Goal: Task Accomplishment & Management: Manage account settings

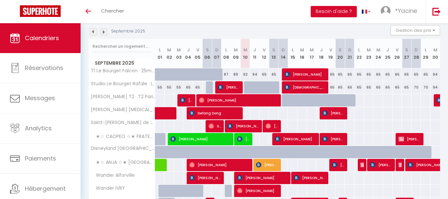
scroll to position [70, 0]
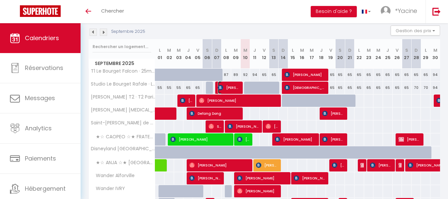
click at [236, 84] on span "[PERSON_NAME]" at bounding box center [229, 87] width 23 height 13
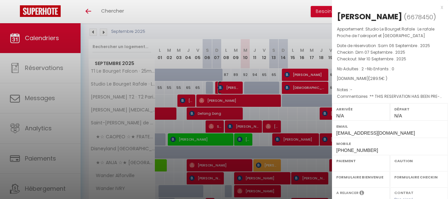
select select "OK"
select select "KO"
select select "0"
select select "1"
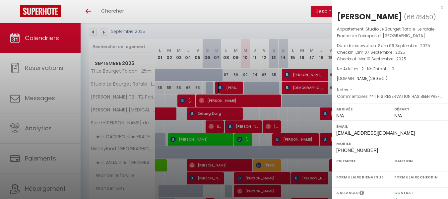
select select
click at [437, 5] on div "x" at bounding box center [387, 7] width 111 height 8
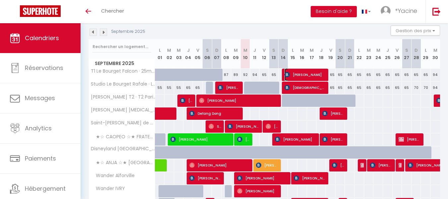
click at [295, 72] on span "[PERSON_NAME]" at bounding box center [306, 74] width 42 height 13
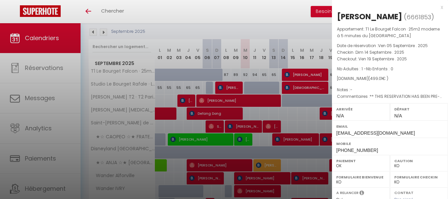
click at [435, 6] on div "x" at bounding box center [387, 7] width 111 height 8
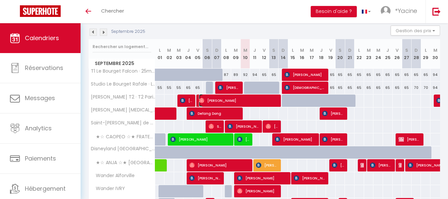
click at [233, 101] on span "[PERSON_NAME]" at bounding box center [239, 100] width 80 height 13
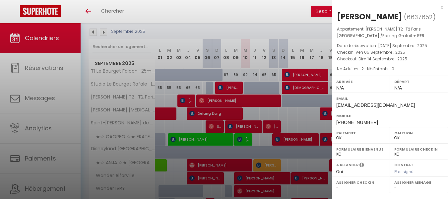
click at [443, 6] on div "x" at bounding box center [387, 7] width 111 height 8
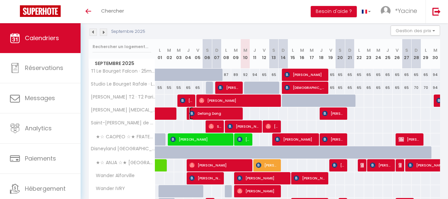
click at [225, 110] on span "Defang Dong" at bounding box center [214, 113] width 51 height 13
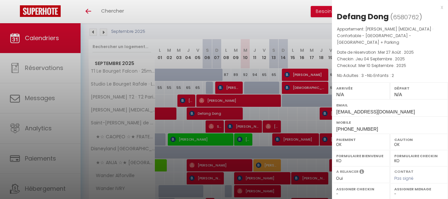
click at [439, 7] on div "x" at bounding box center [387, 7] width 111 height 8
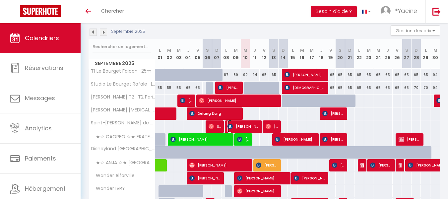
click at [246, 129] on span "[PERSON_NAME]" at bounding box center [244, 126] width 32 height 13
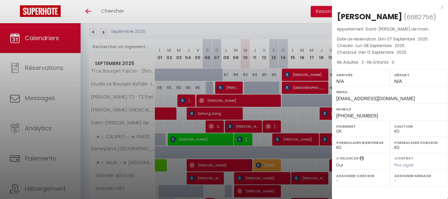
click at [440, 6] on div "x" at bounding box center [387, 7] width 111 height 8
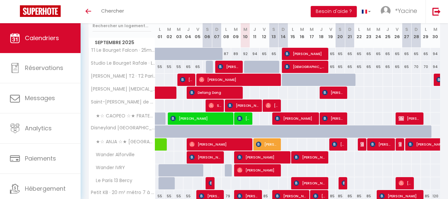
scroll to position [91, 0]
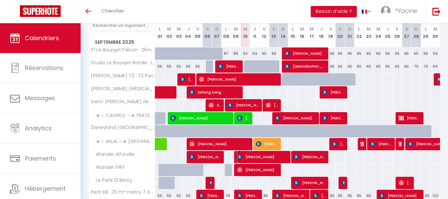
click at [242, 156] on img at bounding box center [239, 156] width 5 height 5
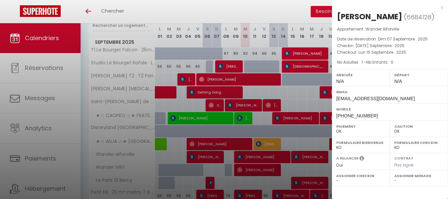
click at [442, 6] on div "x" at bounding box center [387, 7] width 111 height 8
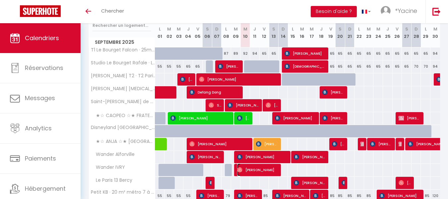
click at [265, 170] on span "[PERSON_NAME]" at bounding box center [258, 170] width 42 height 13
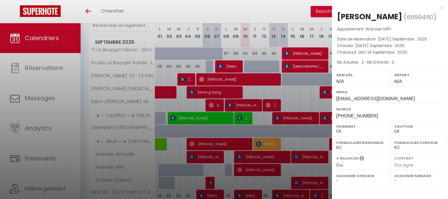
drag, startPoint x: 443, startPoint y: 6, endPoint x: 429, endPoint y: 12, distance: 14.7
click at [442, 6] on div "x" at bounding box center [387, 7] width 111 height 8
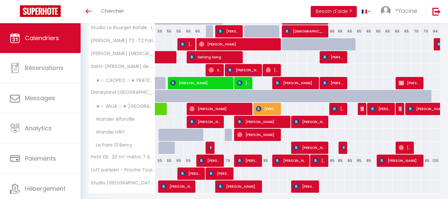
scroll to position [128, 0]
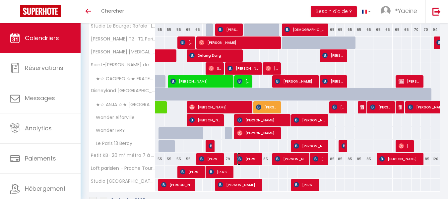
click at [247, 160] on span "[PERSON_NAME]" at bounding box center [248, 159] width 23 height 13
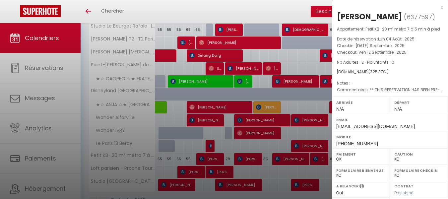
click at [438, 9] on div "x" at bounding box center [387, 7] width 111 height 8
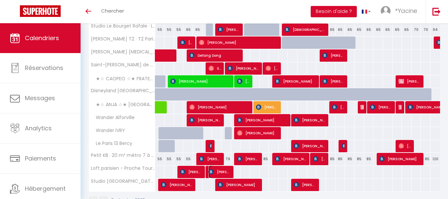
click at [217, 175] on span "[PERSON_NAME]" at bounding box center [220, 172] width 23 height 13
select select "OK"
select select "35892"
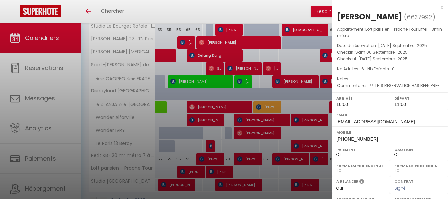
click at [436, 9] on div "x" at bounding box center [387, 7] width 111 height 8
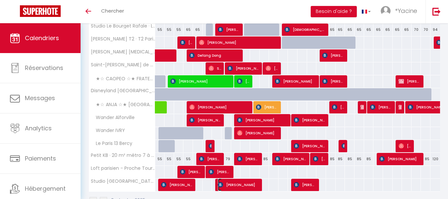
click at [224, 182] on span "[PERSON_NAME]" at bounding box center [239, 184] width 42 height 13
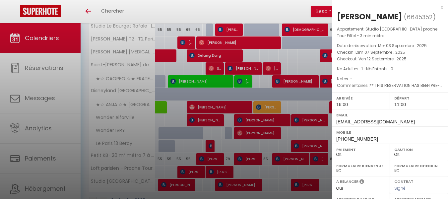
click at [437, 6] on div "x" at bounding box center [387, 7] width 111 height 8
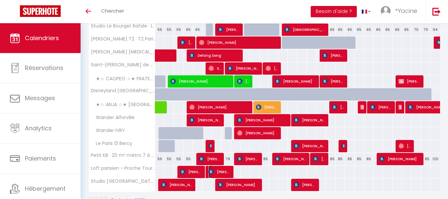
click at [223, 172] on span "[PERSON_NAME]" at bounding box center [220, 172] width 23 height 13
select select "35892"
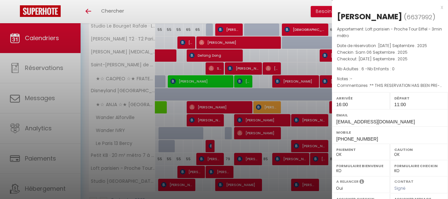
click at [437, 5] on div "x" at bounding box center [387, 7] width 111 height 8
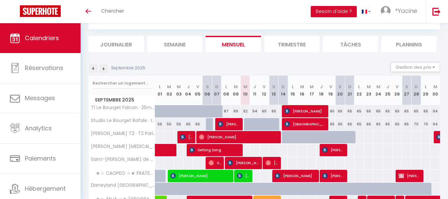
scroll to position [33, 0]
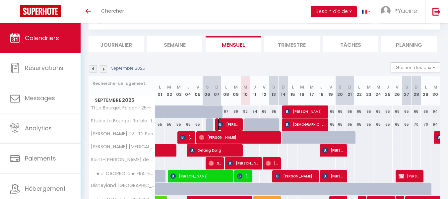
click at [236, 127] on span "[PERSON_NAME]" at bounding box center [229, 124] width 23 height 13
select select "KO"
select select "0"
select select
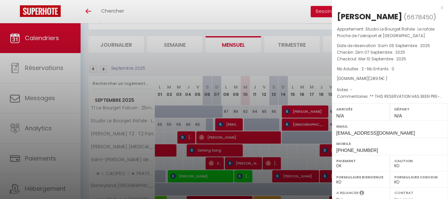
click at [436, 8] on div "x" at bounding box center [387, 7] width 111 height 8
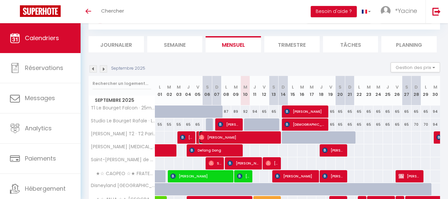
click at [230, 140] on span "[PERSON_NAME]" at bounding box center [239, 137] width 80 height 13
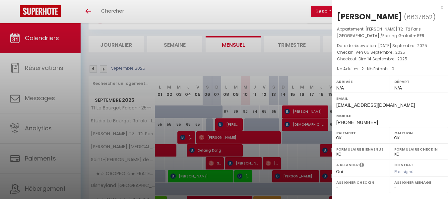
click at [441, 8] on div "x" at bounding box center [387, 7] width 111 height 8
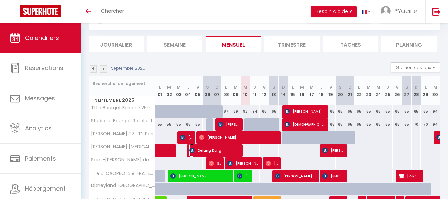
click at [231, 148] on span "Defang Dong" at bounding box center [214, 150] width 51 height 13
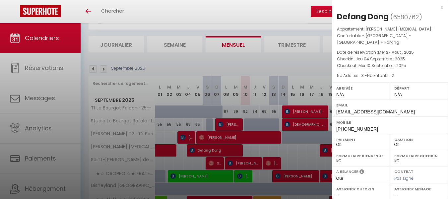
click at [443, 8] on div "x" at bounding box center [387, 7] width 111 height 8
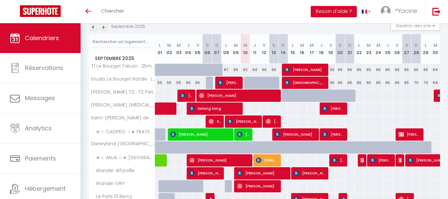
scroll to position [76, 0]
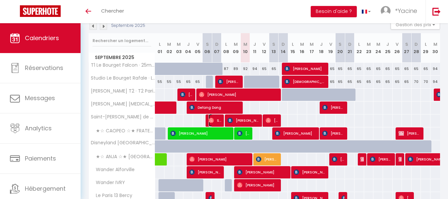
click at [214, 117] on span "Sinthu Sha" at bounding box center [215, 120] width 13 height 13
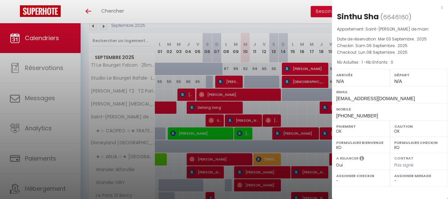
click at [441, 9] on div "x" at bounding box center [387, 7] width 111 height 8
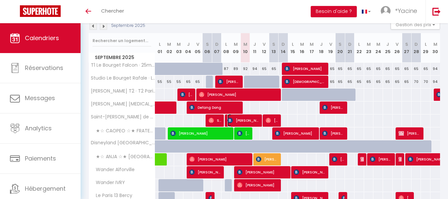
click at [239, 118] on span "[PERSON_NAME]" at bounding box center [244, 120] width 32 height 13
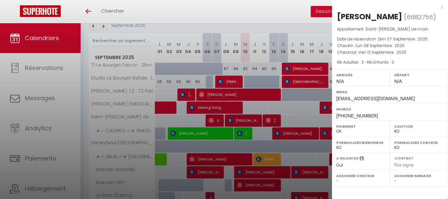
click at [441, 6] on div "x" at bounding box center [387, 7] width 111 height 8
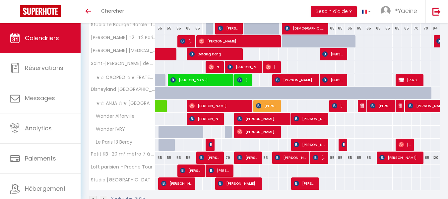
scroll to position [129, 0]
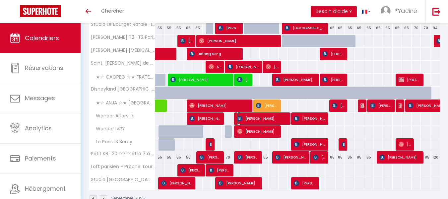
click at [257, 114] on span "[PERSON_NAME]" at bounding box center [262, 118] width 51 height 13
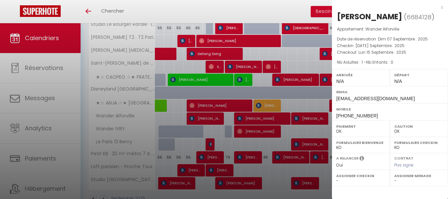
click at [442, 8] on div "x" at bounding box center [387, 7] width 111 height 8
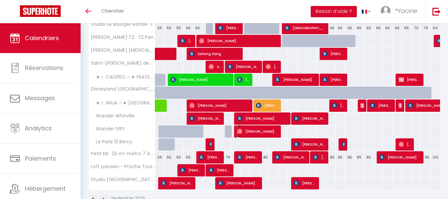
click at [256, 130] on span "[PERSON_NAME]" at bounding box center [258, 131] width 42 height 13
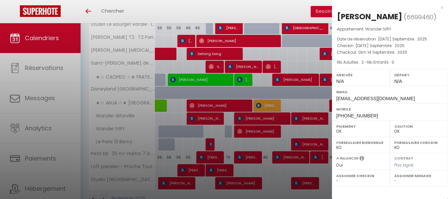
click at [442, 8] on div "x" at bounding box center [387, 7] width 111 height 8
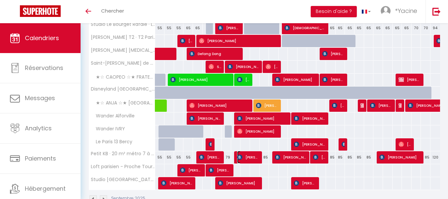
click at [239, 159] on img at bounding box center [239, 157] width 5 height 5
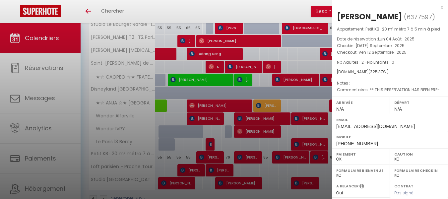
click at [437, 7] on div "x" at bounding box center [387, 7] width 111 height 8
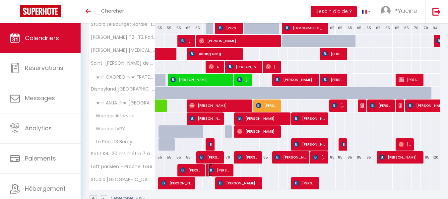
click at [215, 172] on span "[PERSON_NAME]" at bounding box center [220, 170] width 23 height 13
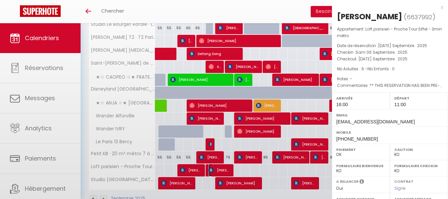
select select "OK"
select select "35892"
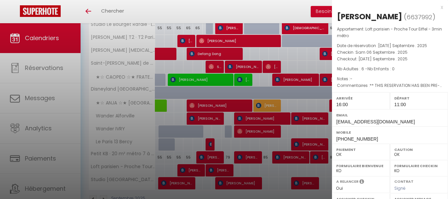
click at [436, 7] on div "x" at bounding box center [387, 7] width 111 height 8
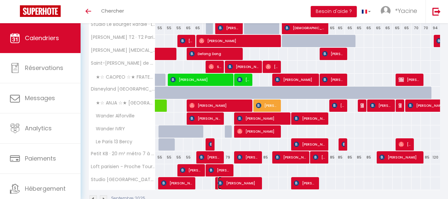
click at [231, 186] on span "[PERSON_NAME]" at bounding box center [239, 183] width 42 height 13
select select
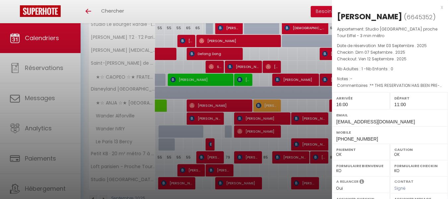
click at [436, 5] on div "x" at bounding box center [387, 7] width 111 height 8
